Goal: Find specific page/section: Find specific page/section

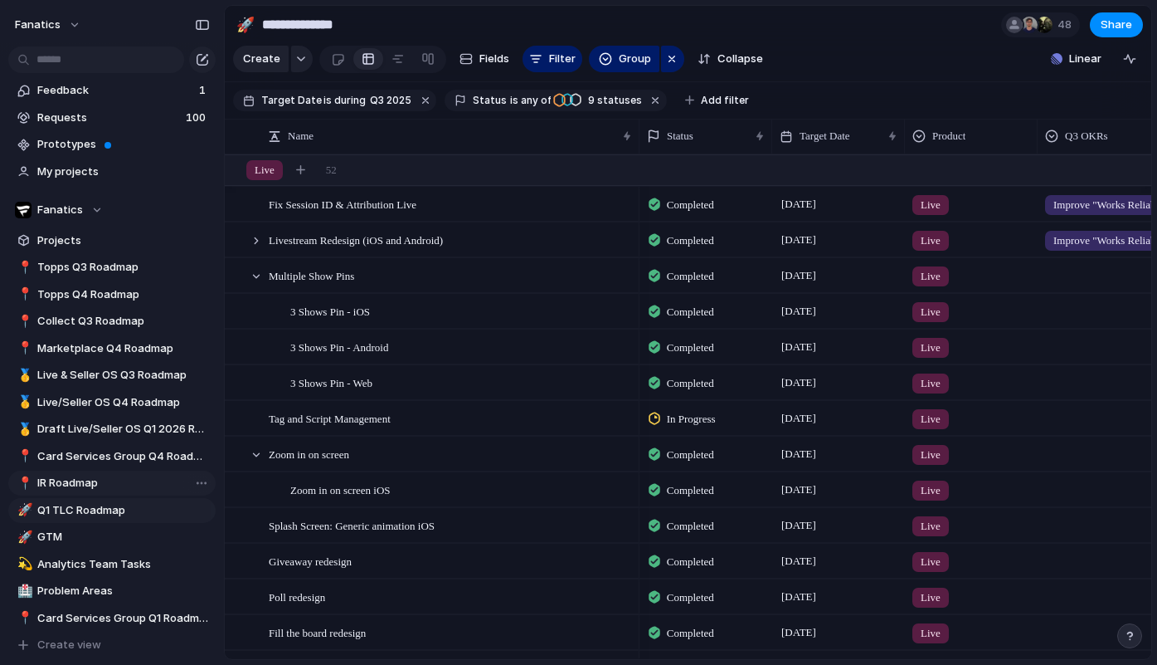
click at [98, 477] on span "IR Roadmap" at bounding box center [123, 483] width 173 height 17
type input "**********"
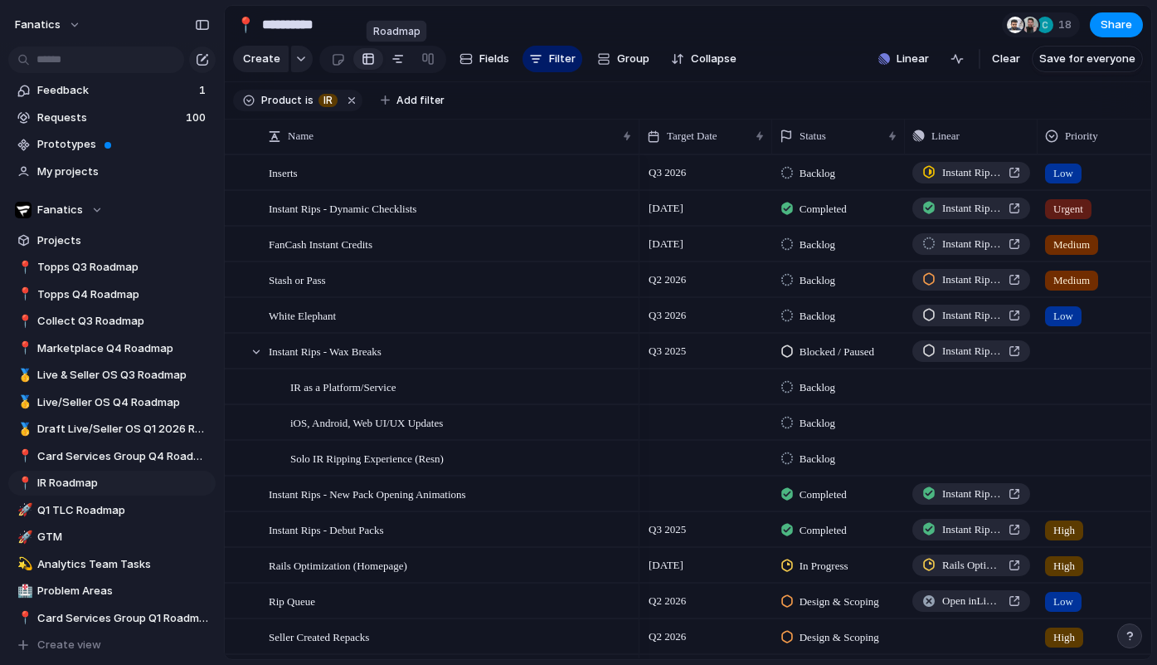
click at [383, 64] on link at bounding box center [398, 59] width 30 height 27
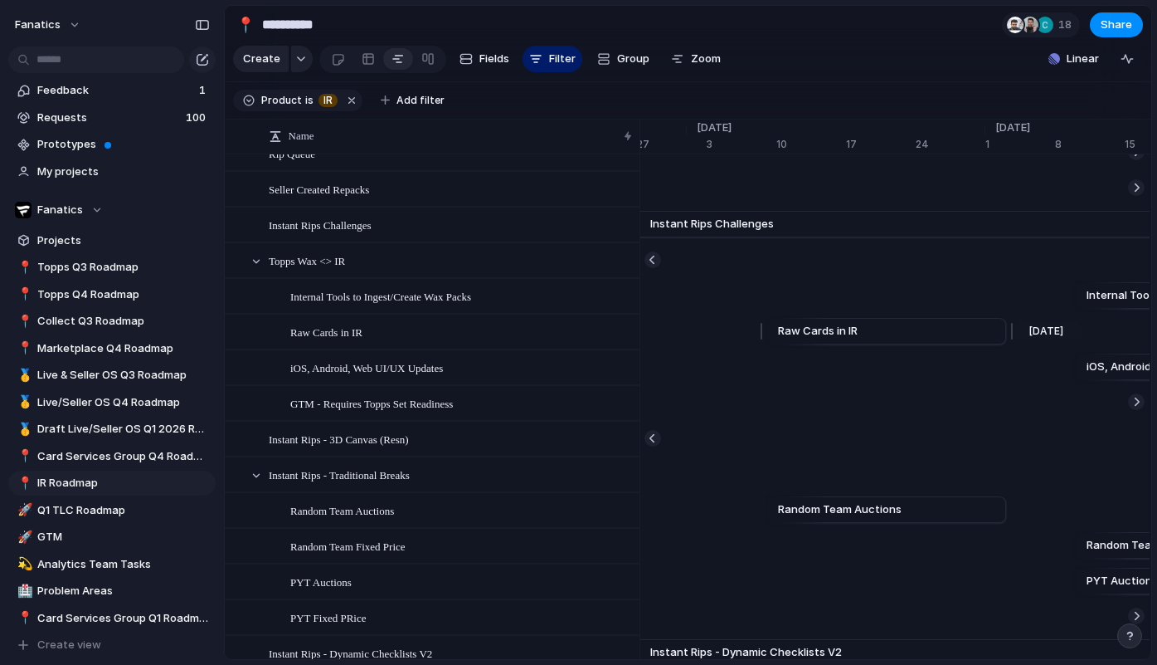
scroll to position [0, 11177]
click at [806, 331] on span "Raw Cards in IR" at bounding box center [804, 331] width 80 height 17
click at [839, 61] on section "Create Fields Filter Group Zoom Linear Clear Save for everyone" at bounding box center [688, 62] width 927 height 40
